Goal: Register for event/course

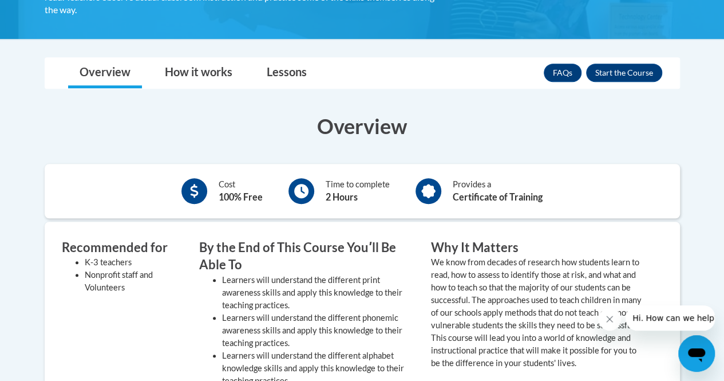
scroll to position [263, 0]
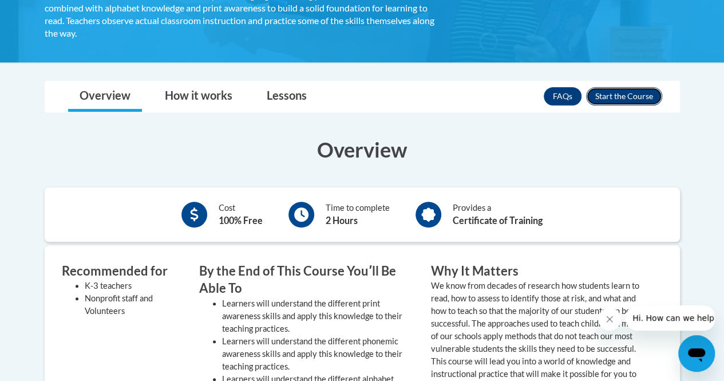
click at [643, 98] on button "Enroll" at bounding box center [624, 96] width 76 height 18
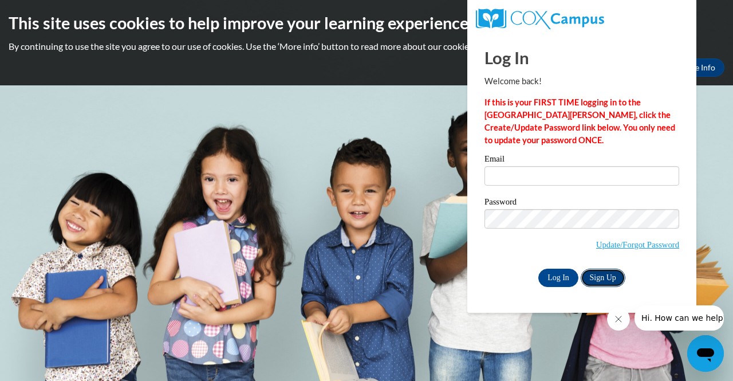
click at [602, 270] on link "Sign Up" at bounding box center [603, 278] width 45 height 18
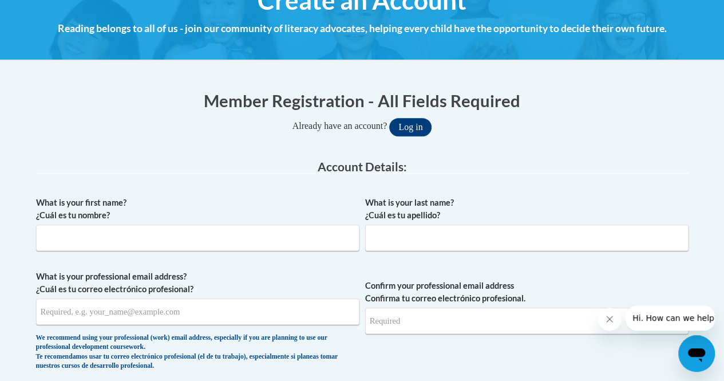
scroll to position [155, 0]
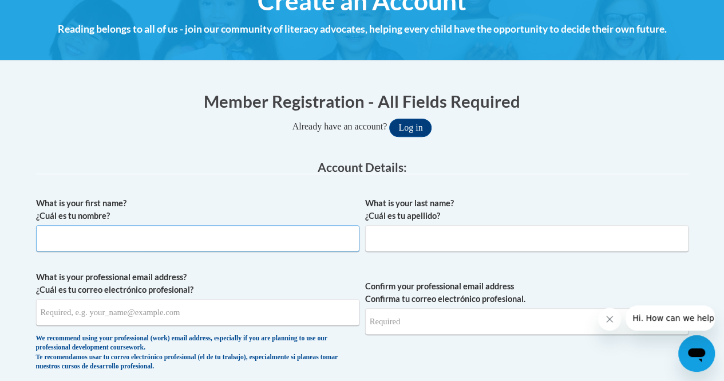
click at [145, 235] on input "What is your first name? ¿Cuál es tu nombre?" at bounding box center [197, 238] width 323 height 26
type input "Kelly"
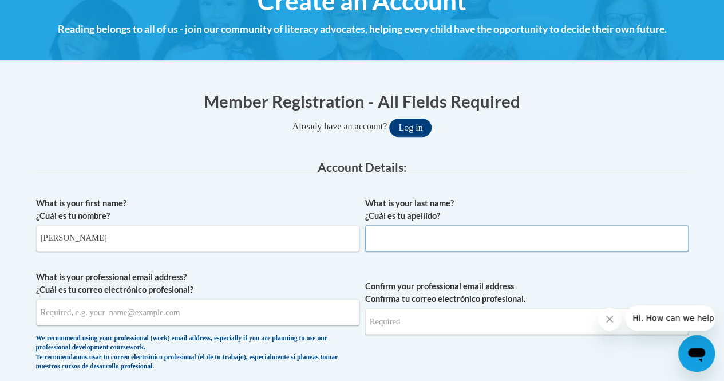
click at [400, 236] on input "What is your last name? ¿Cuál es tu apellido?" at bounding box center [526, 238] width 323 height 26
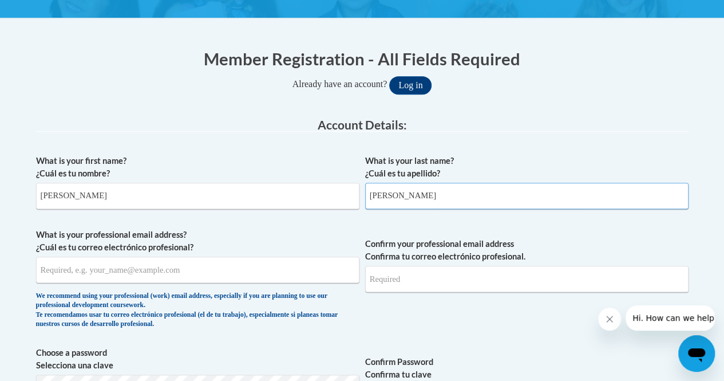
scroll to position [202, 0]
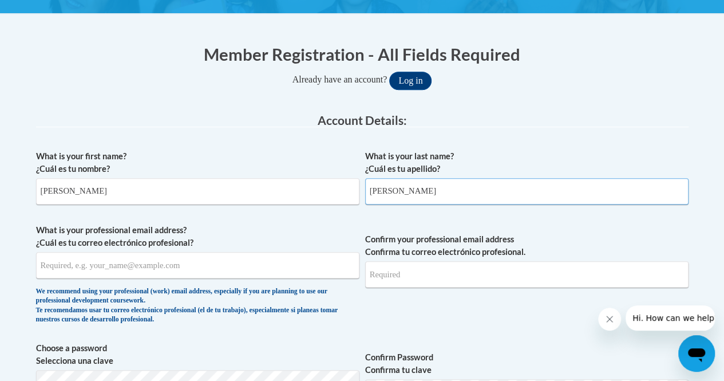
type input "Pineda"
click at [223, 277] on input "What is your professional email address? ¿Cuál es tu correo electrónico profesi…" at bounding box center [197, 265] width 323 height 26
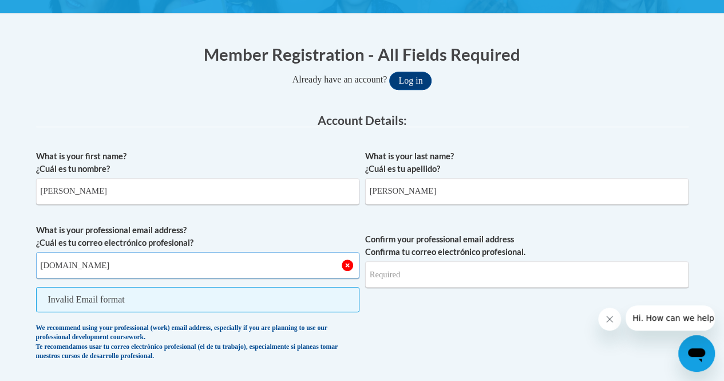
click at [79, 269] on input "kpineda5Astudents.kennesaw.edu" at bounding box center [197, 265] width 323 height 26
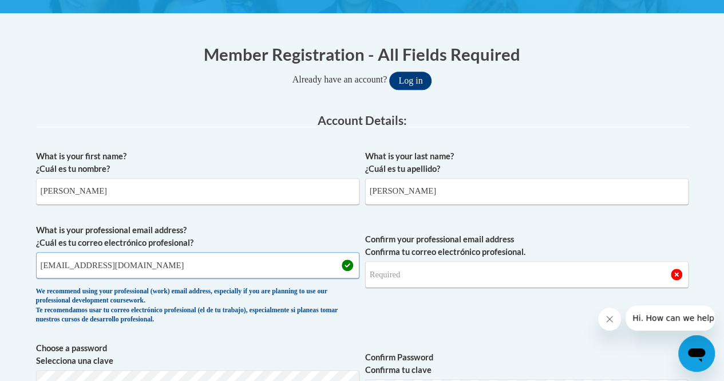
type input "kpineda5@students.kennesaw.edu"
click at [425, 277] on input "Confirm your professional email address Confirma tu correo electrónico profesio…" at bounding box center [526, 274] width 323 height 26
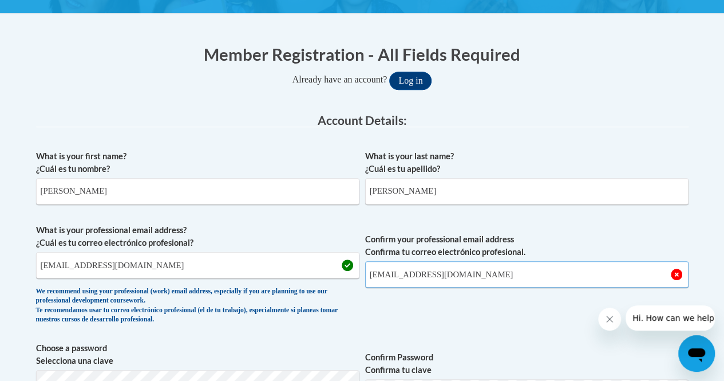
type input "kpineda5@students.kennesaw.edu"
click at [554, 153] on label "What is your last name? ¿Cuál es tu apellido?" at bounding box center [526, 162] width 323 height 25
click at [554, 178] on input "Pineda" at bounding box center [526, 191] width 323 height 26
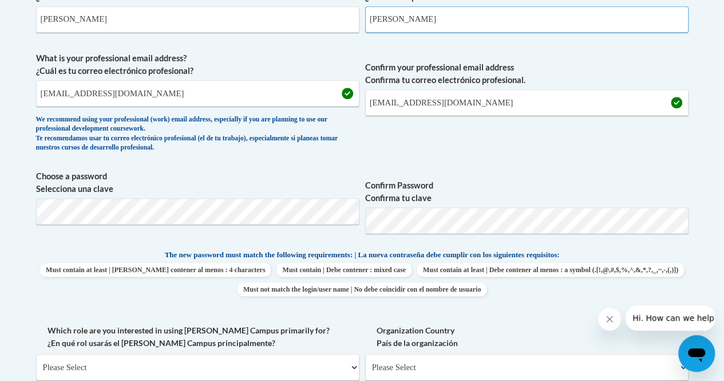
scroll to position [374, 0]
click at [436, 149] on span "Confirm your professional email address Confirma tu correo electrónico profesio…" at bounding box center [526, 105] width 323 height 106
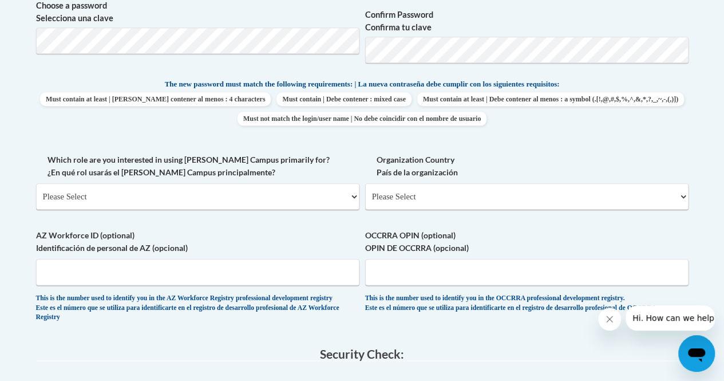
scroll to position [545, 0]
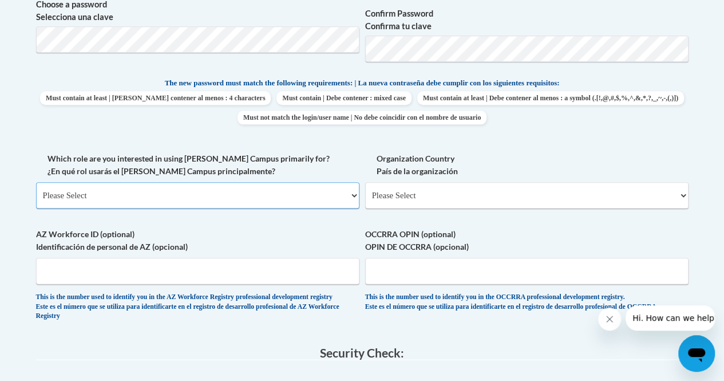
click at [226, 199] on select "Please Select College/University | Colegio/Universidad Community/Nonprofit Part…" at bounding box center [197, 195] width 323 height 26
select select "5a18ea06-2b54-4451-96f2-d152daf9eac5"
click at [36, 182] on select "Please Select College/University | Colegio/Universidad Community/Nonprofit Part…" at bounding box center [197, 195] width 323 height 26
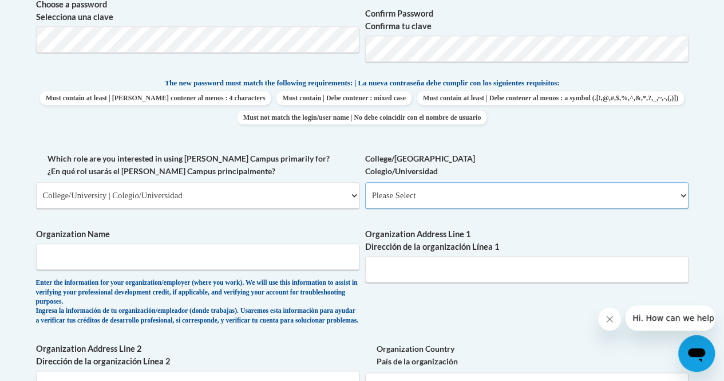
click at [437, 198] on select "Please Select College/University Staff | Empleado universitario College/Univers…" at bounding box center [526, 195] width 323 height 26
select select "99b32b07-cffc-426c-8bf6-0cd77760d84b"
click at [365, 182] on select "Please Select College/University Staff | Empleado universitario College/Univers…" at bounding box center [526, 195] width 323 height 26
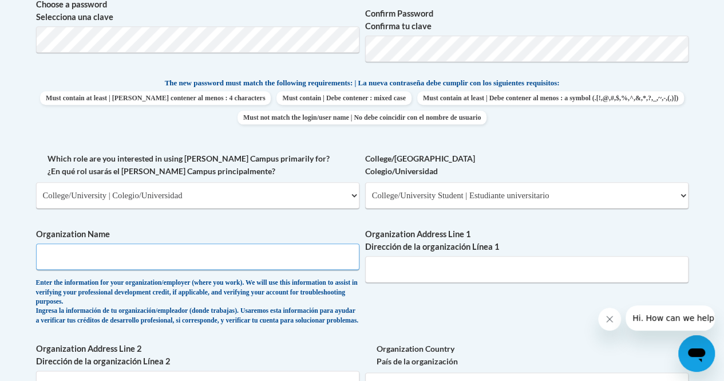
click at [181, 264] on input "Organization Name" at bounding box center [197, 256] width 323 height 26
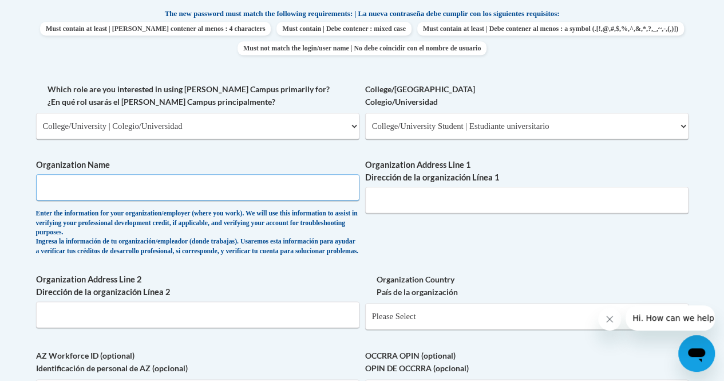
scroll to position [616, 0]
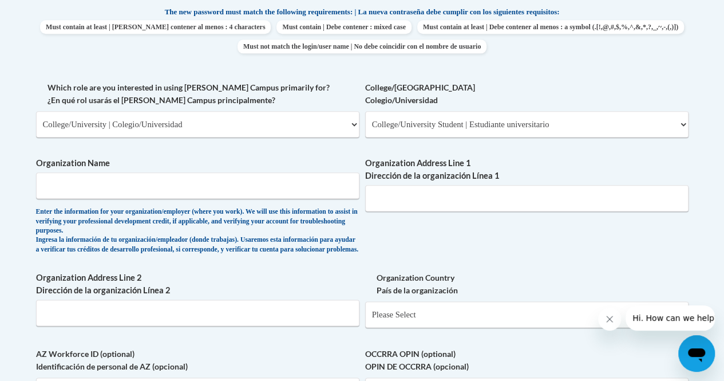
click at [472, 242] on div "What is your first name? ¿Cuál es tu nombre? Kelly What is your last name? ¿Cuá…" at bounding box center [362, 91] width 653 height 722
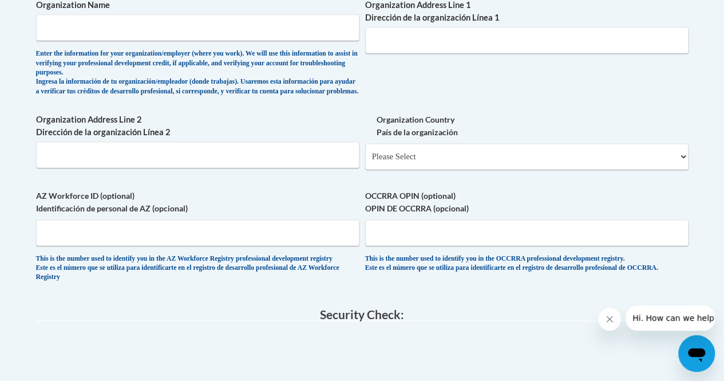
scroll to position [775, 0]
click at [425, 169] on select "Please Select United States | Estados Unidos Outside of the United States | Fue…" at bounding box center [526, 156] width 323 height 26
select select "ad49bcad-a171-4b2e-b99c-48b446064914"
click at [365, 151] on select "Please Select United States | Estados Unidos Outside of the United States | Fue…" at bounding box center [526, 156] width 323 height 26
select select
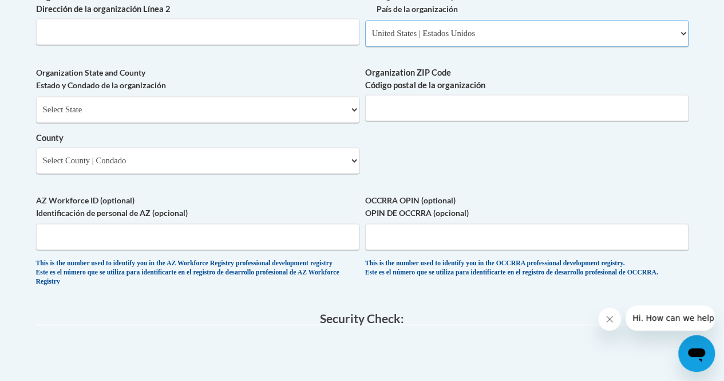
scroll to position [899, 0]
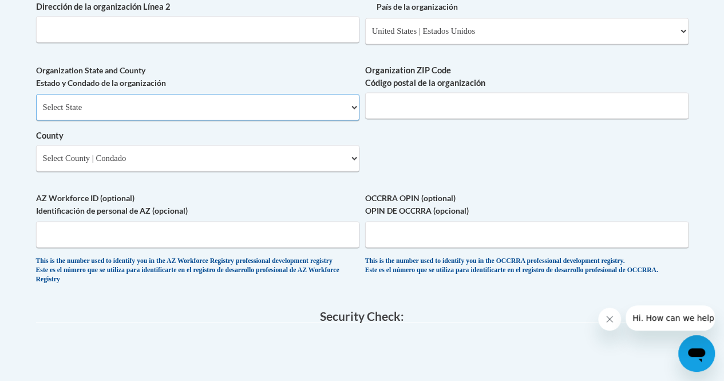
click at [208, 105] on select "Select State Alabama Alaska Arizona Arkansas California Colorado Connecticut De…" at bounding box center [197, 107] width 323 height 26
select select "Georgia"
click at [36, 102] on select "Select State Alabama Alaska Arizona Arkansas California Colorado Connecticut De…" at bounding box center [197, 107] width 323 height 26
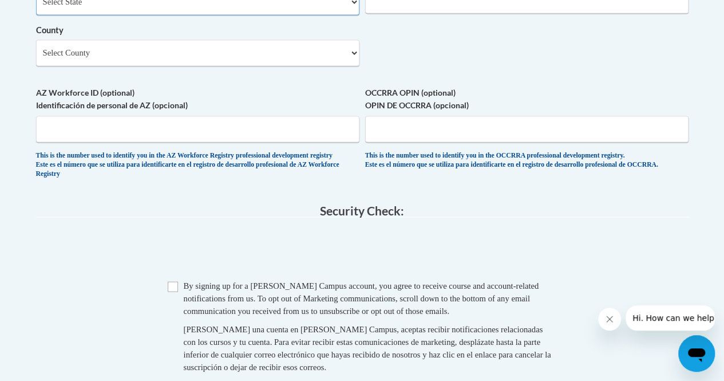
scroll to position [1071, 0]
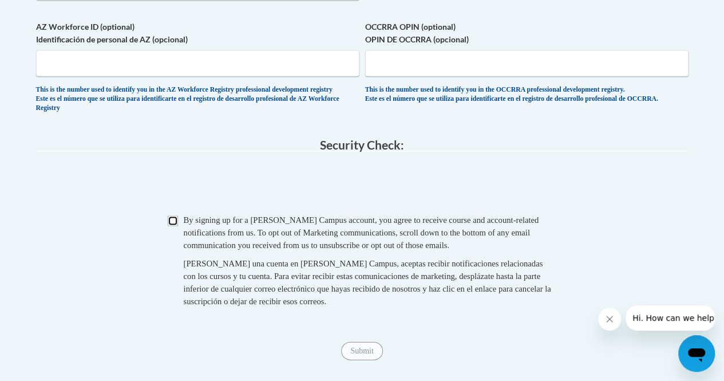
click at [170, 226] on input "Checkbox" at bounding box center [173, 220] width 10 height 10
checkbox input "true"
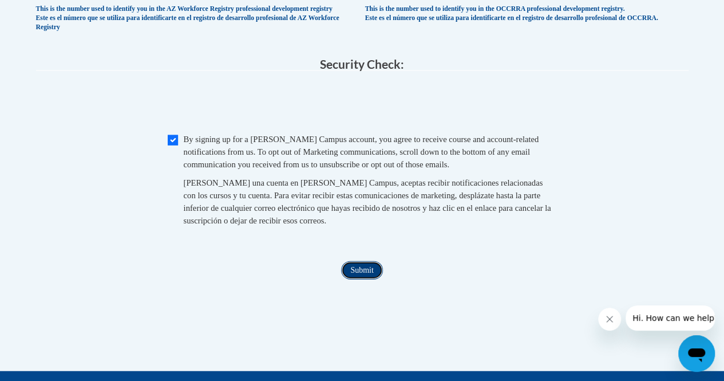
click at [368, 279] on input "Submit" at bounding box center [361, 270] width 41 height 18
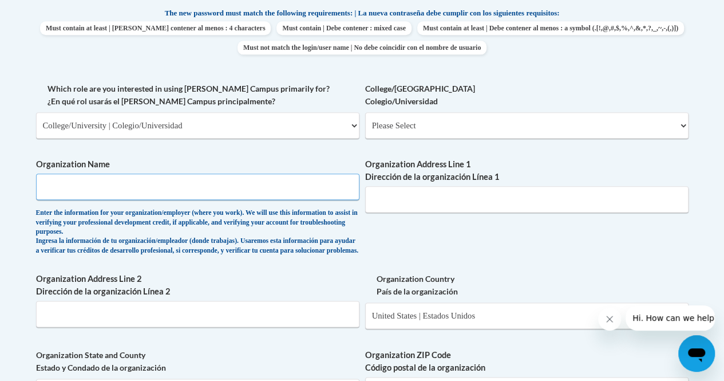
scroll to position [614, 0]
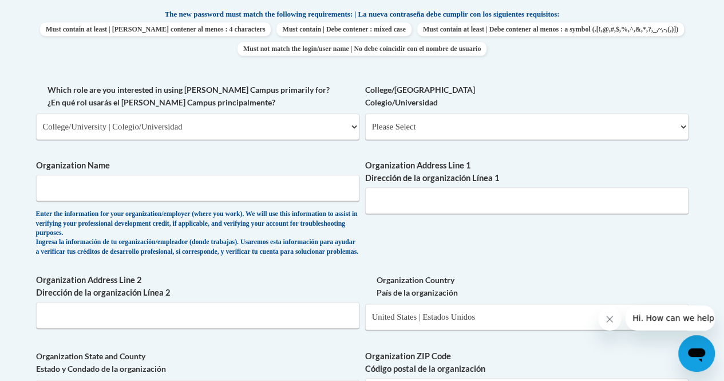
click at [45, 248] on div "Enter the information for your organization/employer (where you work). We will …" at bounding box center [197, 233] width 323 height 47
click at [160, 189] on input "Organization Name" at bounding box center [197, 188] width 323 height 26
click at [434, 132] on select "Please Select College/University Staff | Empleado universitario College/Univers…" at bounding box center [526, 126] width 323 height 26
select select "99b32b07-cffc-426c-8bf6-0cd77760d84b"
click at [365, 113] on select "Please Select College/University Staff | Empleado universitario College/Univers…" at bounding box center [526, 126] width 323 height 26
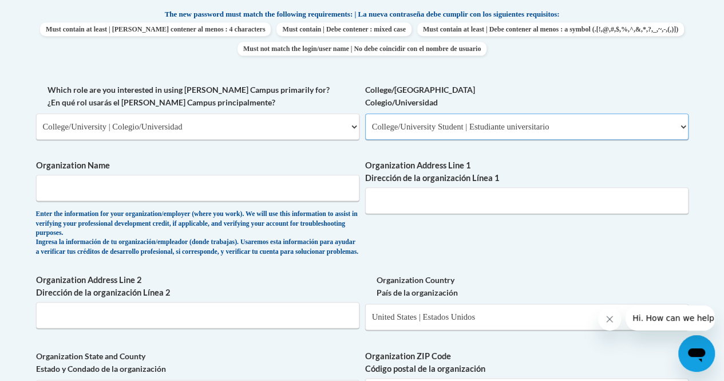
select select "null"
click at [290, 192] on input "Organization Name" at bounding box center [197, 188] width 323 height 26
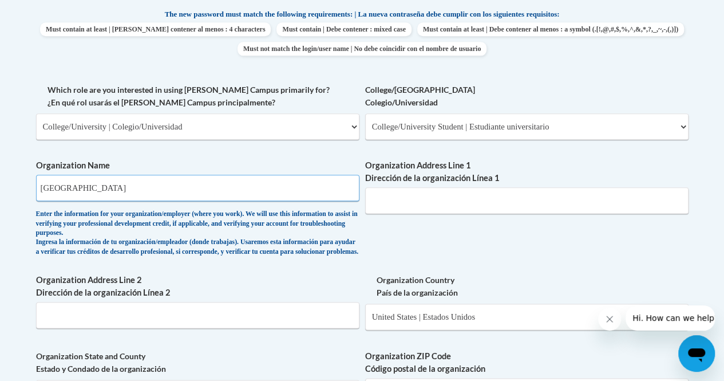
type input "Kennesaw State University"
click at [446, 160] on label "Organization Address Line 1 Dirección de la organización Línea 1" at bounding box center [526, 171] width 323 height 25
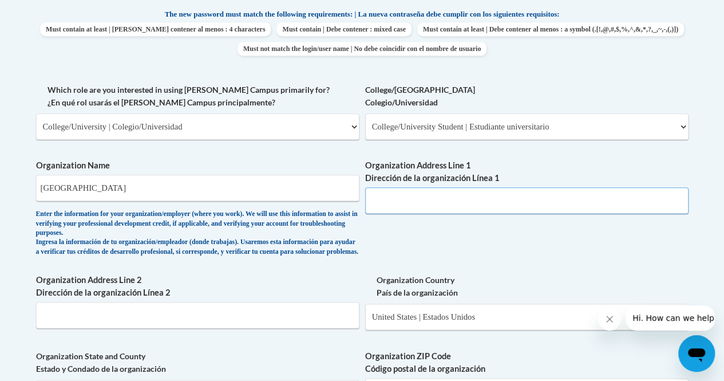
click at [446, 187] on input "Organization Address Line 1 Dirección de la organización Línea 1" at bounding box center [526, 200] width 323 height 26
paste input "1000 Chastain Rd NW, Kennesaw, GA 30144"
type input "1000 Chastain Rd NW, Kennesaw, GA 30144"
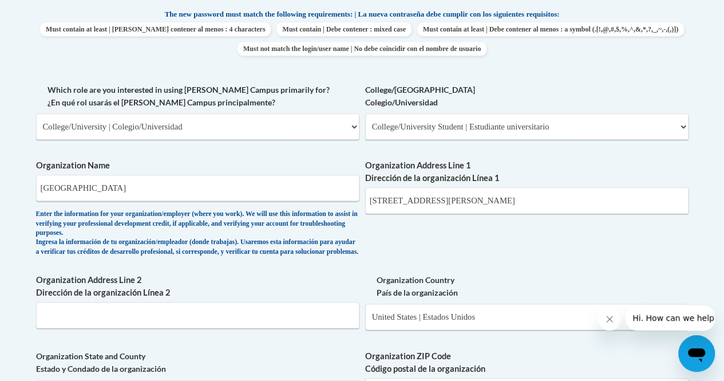
click at [474, 226] on div "What is your first name? ¿Cuál es tu nombre? Kelly What is your last name? ¿Cuá…" at bounding box center [362, 156] width 653 height 849
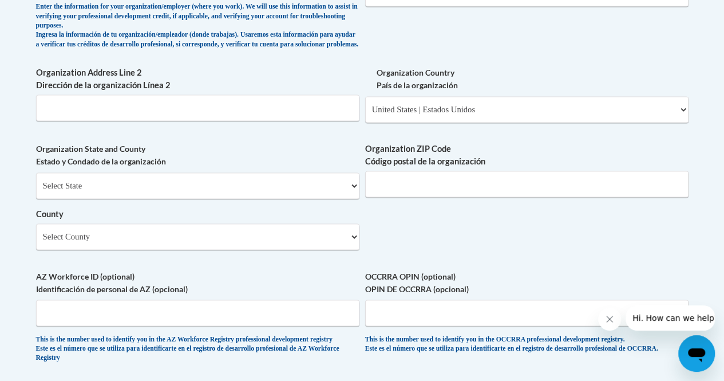
scroll to position [1088, 0]
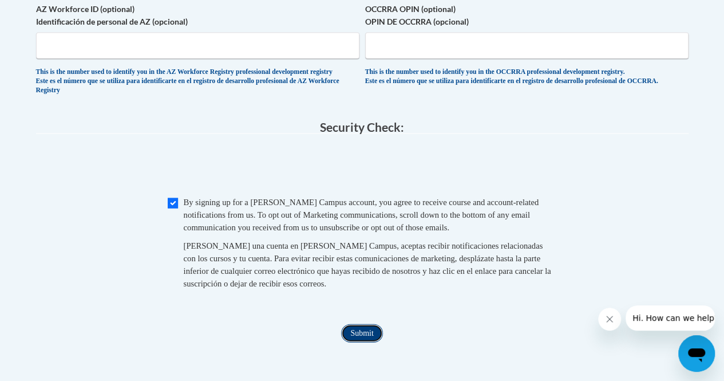
click at [363, 342] on input "Submit" at bounding box center [361, 333] width 41 height 18
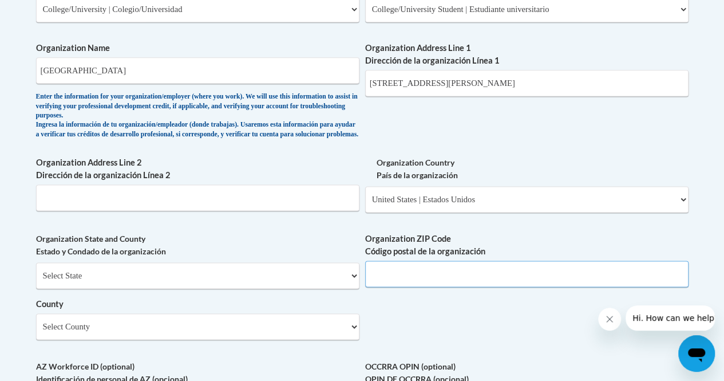
scroll to position [731, 0]
type input "30144"
click at [133, 336] on select "Select County Appling Atkinson Bacon Baker Baldwin Banks Barrow Bartow Ben Hill…" at bounding box center [197, 327] width 323 height 26
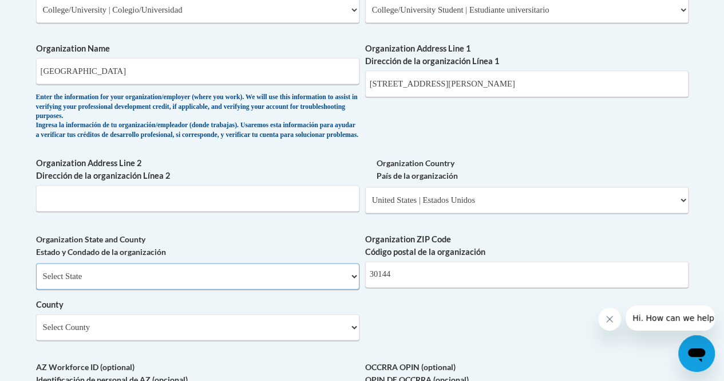
click at [136, 289] on select "Select State Alabama Alaska Arizona Arkansas California Colorado Connecticut De…" at bounding box center [197, 276] width 323 height 26
select select "Georgia"
click at [36, 271] on select "Select State Alabama Alaska Arizona Arkansas California Colorado Connecticut De…" at bounding box center [197, 276] width 323 height 26
click at [81, 119] on div "Enter the information for your organization/employer (where you work). We will …" at bounding box center [197, 116] width 323 height 47
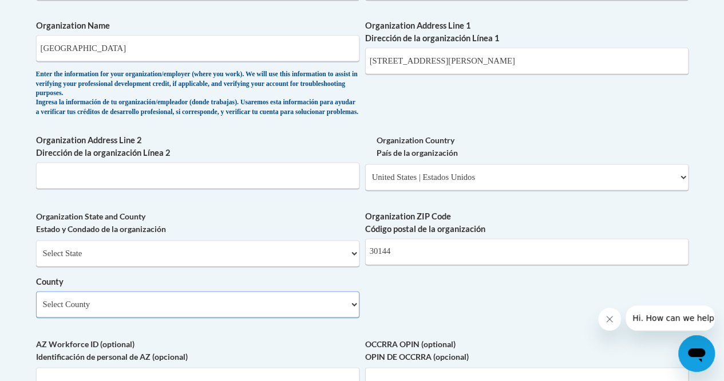
click at [107, 310] on select "Select County Appling Atkinson Bacon Baker Baldwin Banks Barrow Bartow Ben Hill…" at bounding box center [197, 304] width 323 height 26
click at [120, 317] on select "Select County Appling Atkinson Bacon Baker Baldwin Banks Barrow Bartow Ben Hill…" at bounding box center [197, 304] width 323 height 26
select select "Cobb"
click at [36, 299] on select "Select County Appling Atkinson Bacon Baker Baldwin Banks Barrow Bartow Ben Hill…" at bounding box center [197, 304] width 323 height 26
click at [455, 308] on div "What is your first name? ¿Cuál es tu nombre? Kelly What is your last name? ¿Cuá…" at bounding box center [362, 16] width 653 height 849
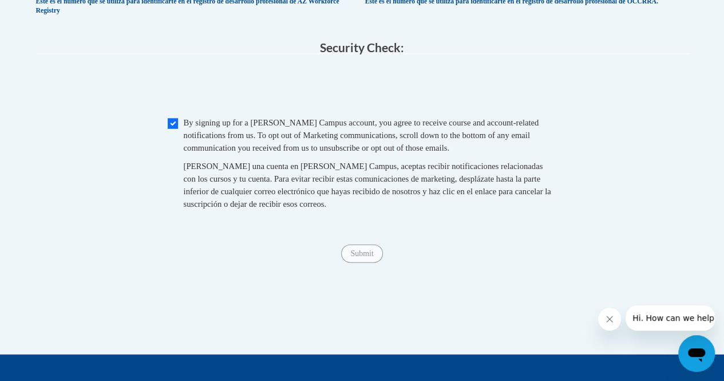
scroll to position [1116, 0]
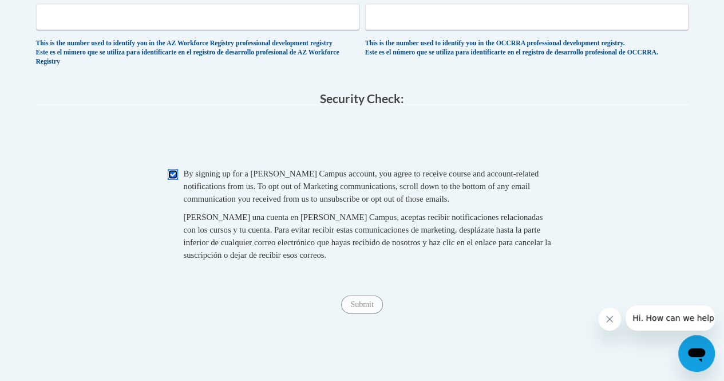
click at [172, 180] on input "Checkbox" at bounding box center [173, 174] width 10 height 10
checkbox input "true"
click at [364, 314] on input "Submit" at bounding box center [361, 304] width 41 height 18
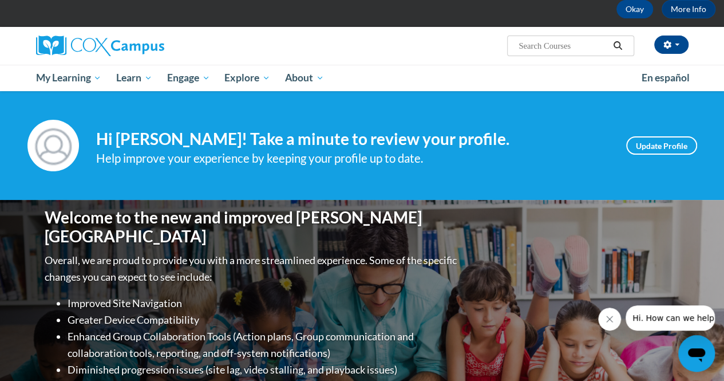
scroll to position [22, 0]
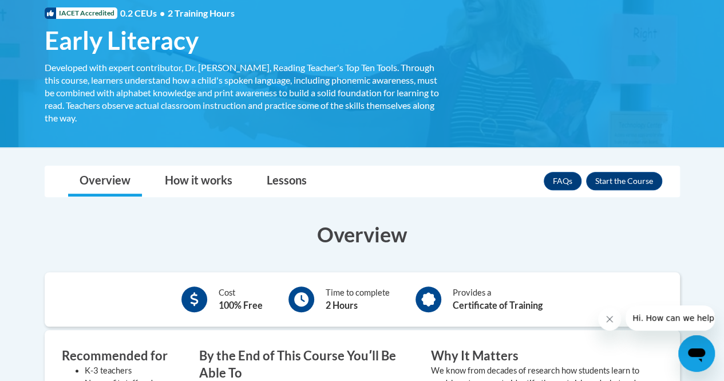
scroll to position [179, 0]
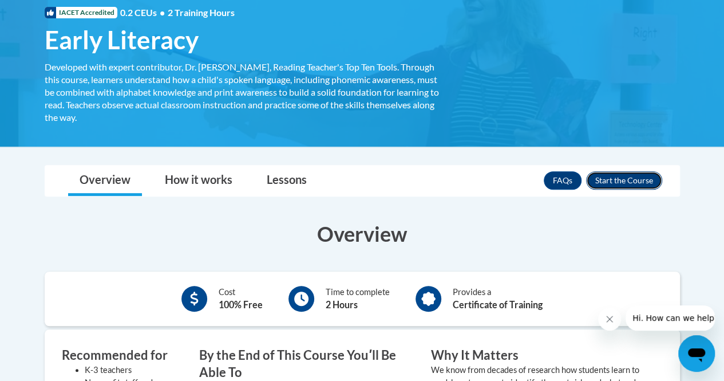
click at [619, 177] on button "Enroll" at bounding box center [624, 180] width 76 height 18
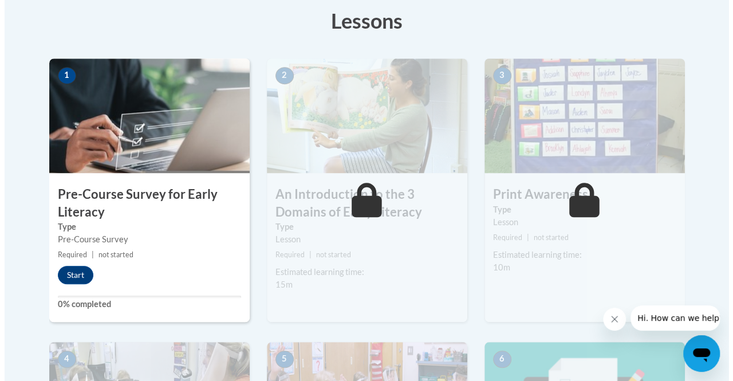
scroll to position [326, 0]
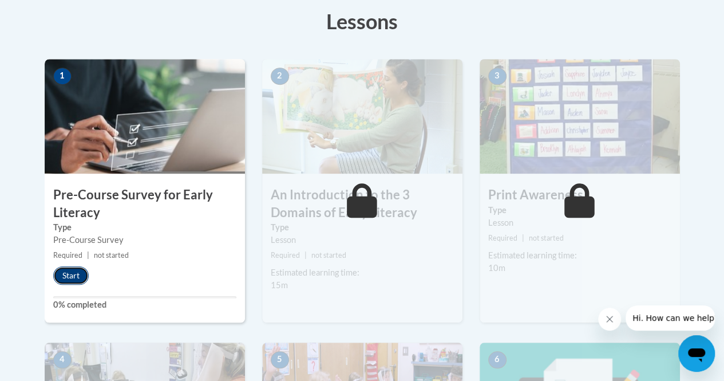
click at [72, 276] on button "Start" at bounding box center [70, 275] width 35 height 18
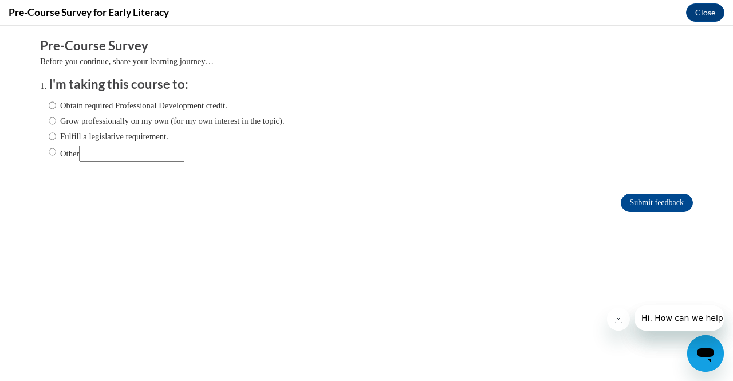
scroll to position [0, 0]
click at [76, 108] on label "Obtain required Professional Development credit." at bounding box center [138, 105] width 179 height 13
click at [56, 108] on input "Obtain required Professional Development credit." at bounding box center [52, 105] width 7 height 13
radio input "true"
click at [627, 206] on input "Submit feedback" at bounding box center [657, 203] width 72 height 18
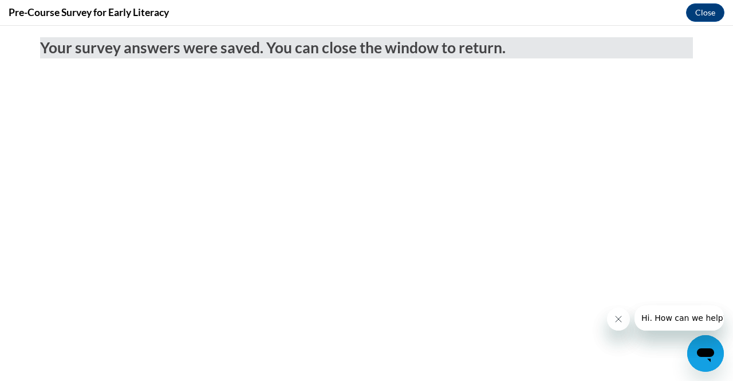
click at [619, 314] on icon "Close message from company" at bounding box center [617, 318] width 9 height 9
click at [615, 314] on icon "Close message from company" at bounding box center [617, 318] width 9 height 9
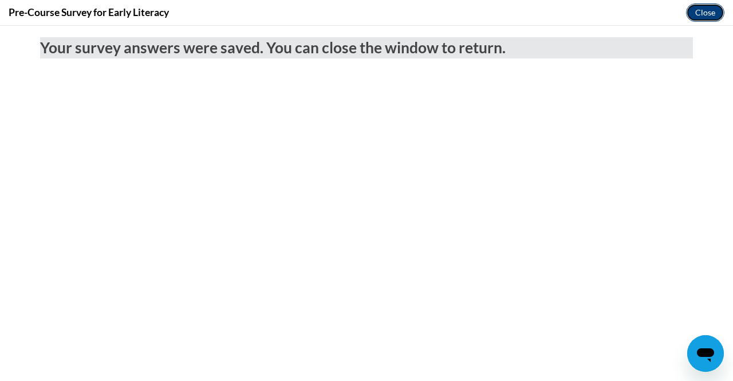
click at [717, 10] on button "Close" at bounding box center [705, 12] width 38 height 18
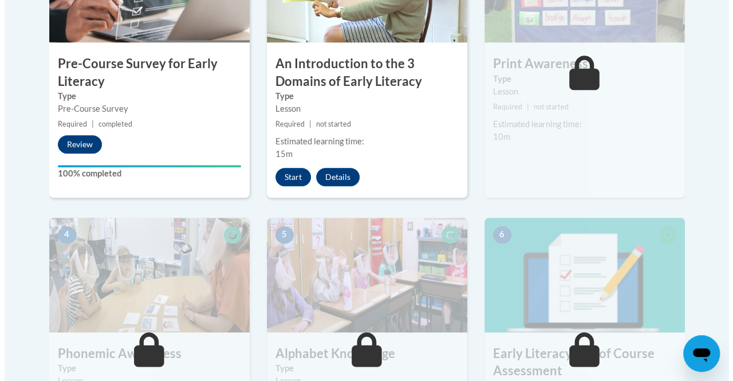
scroll to position [456, 0]
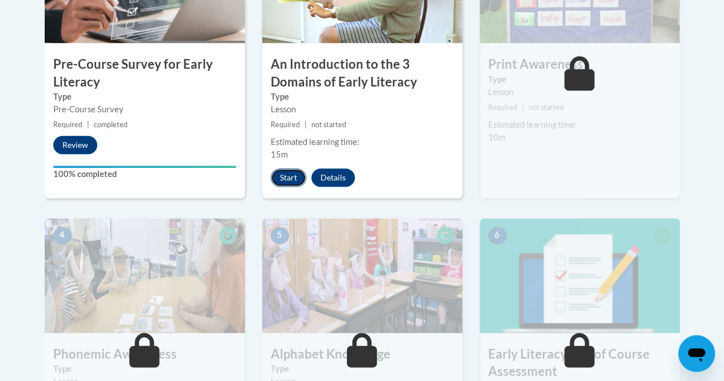
click at [279, 177] on button "Start" at bounding box center [288, 177] width 35 height 18
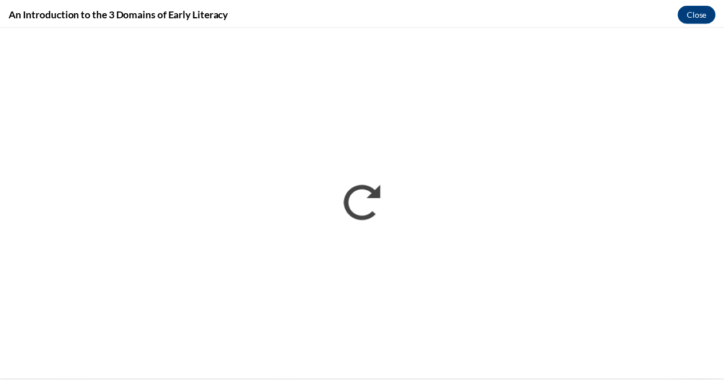
scroll to position [0, 0]
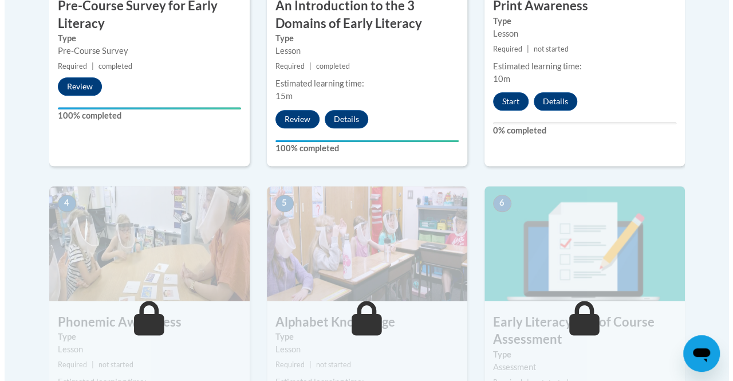
scroll to position [447, 0]
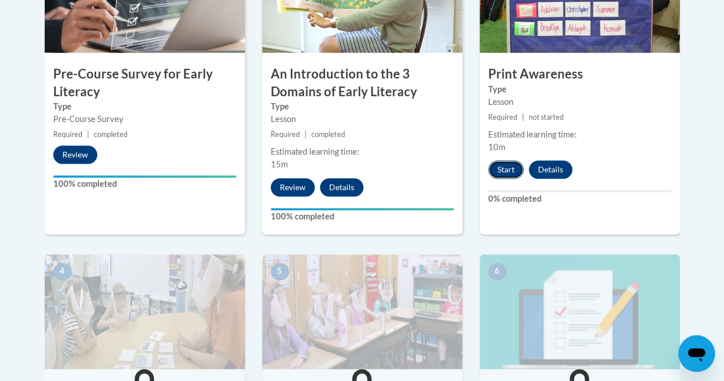
click at [511, 172] on button "Start" at bounding box center [505, 169] width 35 height 18
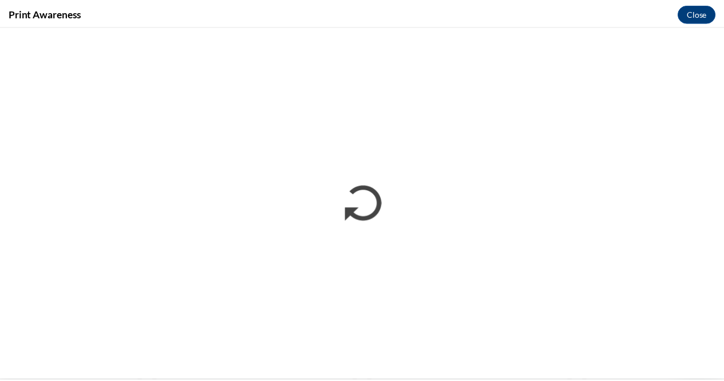
scroll to position [0, 0]
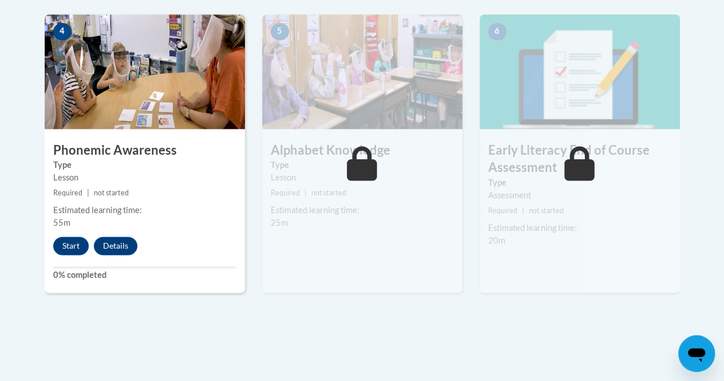
scroll to position [687, 0]
